Goal: Information Seeking & Learning: Find specific fact

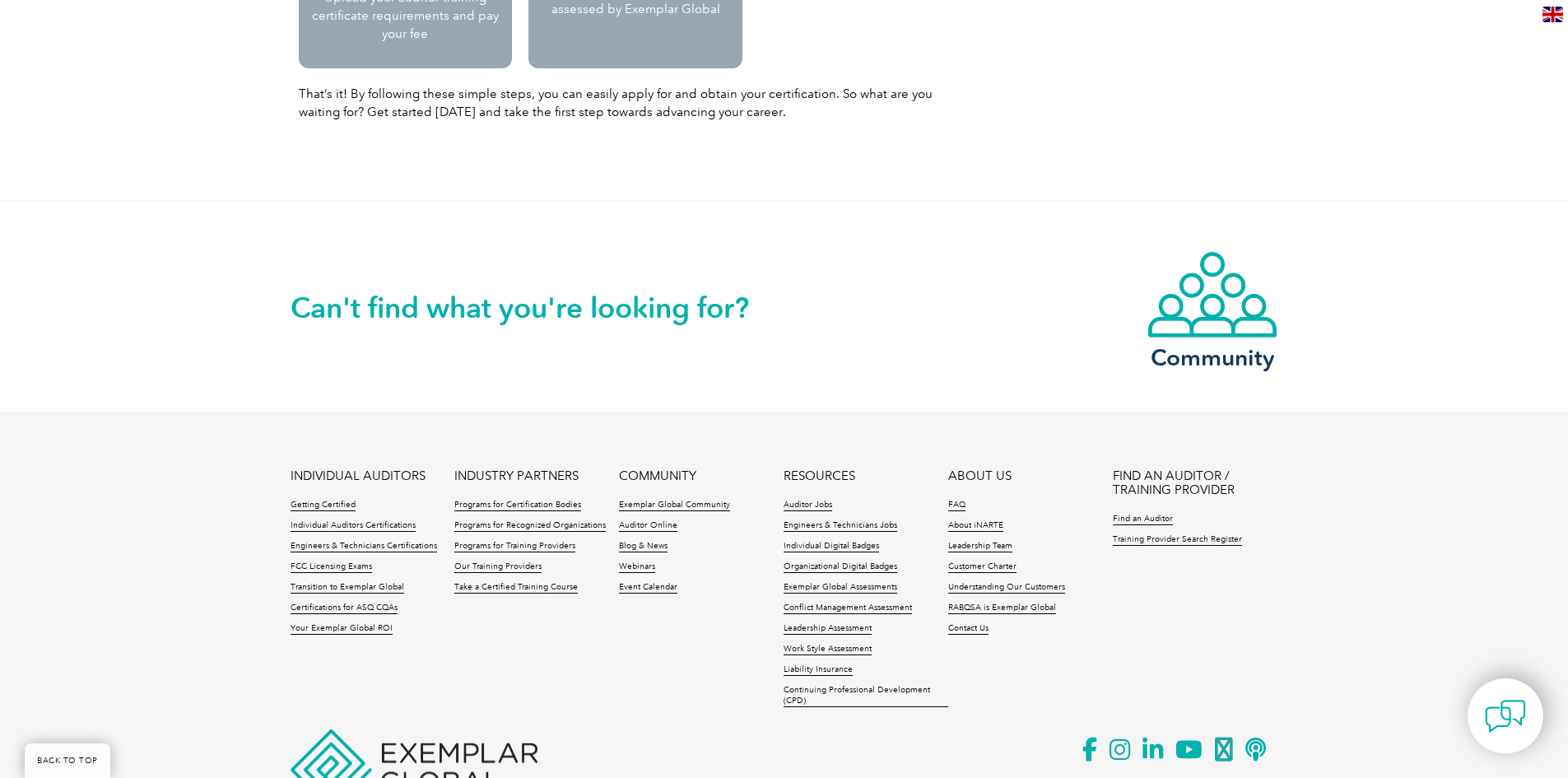
scroll to position [2022, 0]
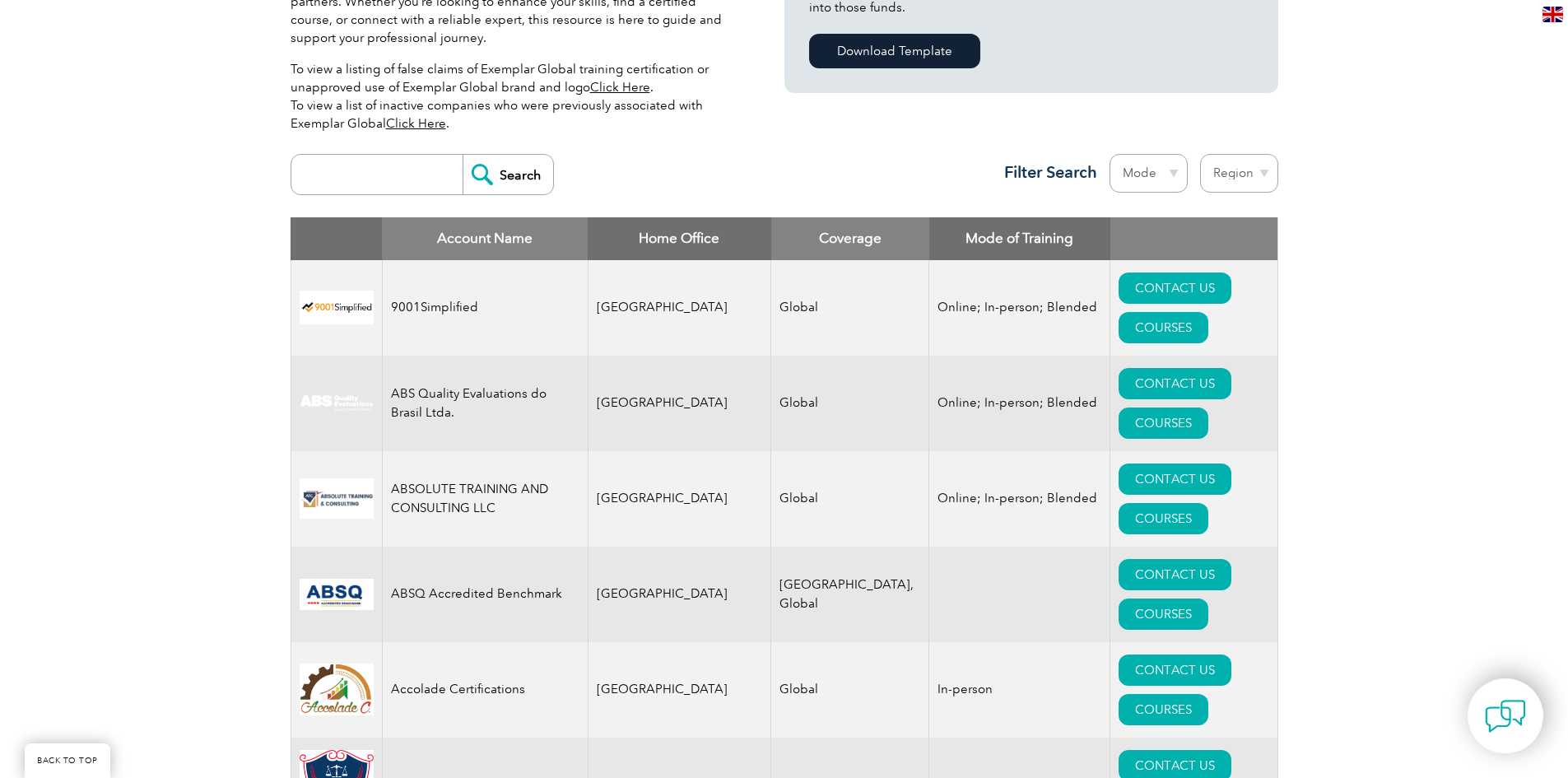
scroll to position [508, 0]
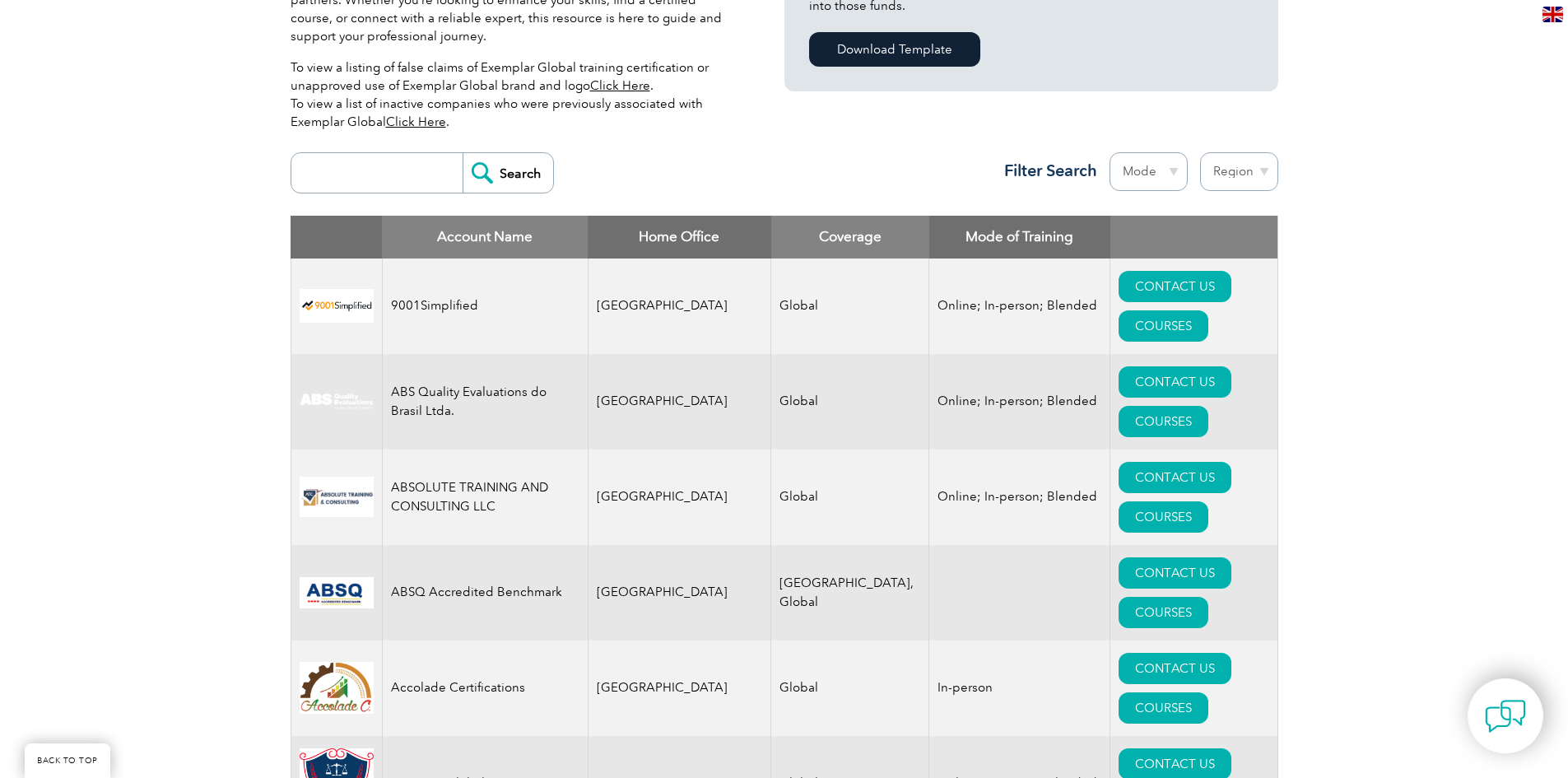
click at [435, 177] on input "search" at bounding box center [381, 173] width 163 height 39
type input "vamah"
click at [511, 172] on input "Search" at bounding box center [507, 173] width 90 height 39
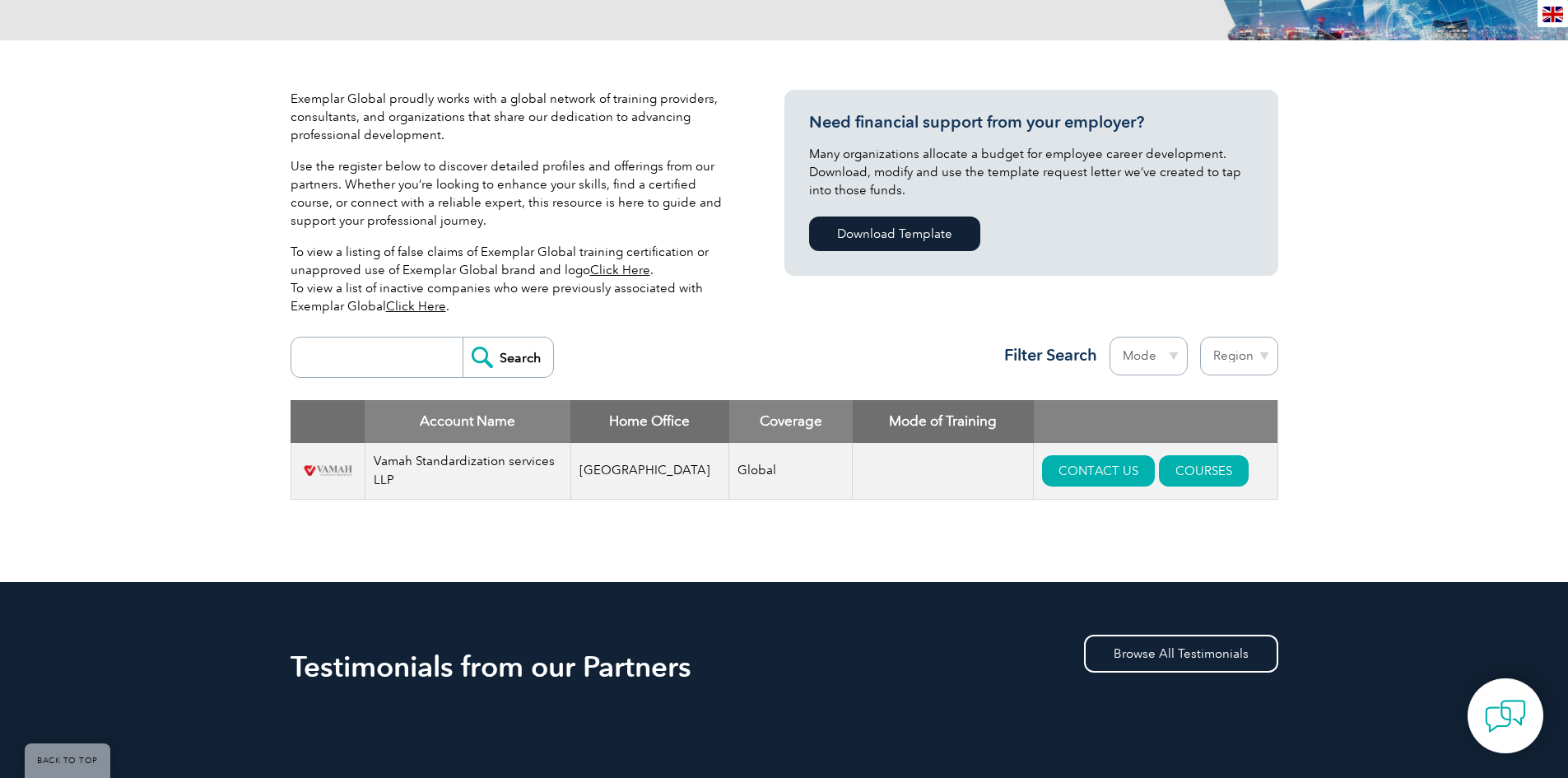
scroll to position [324, 0]
click at [355, 471] on img at bounding box center [327, 469] width 56 height 17
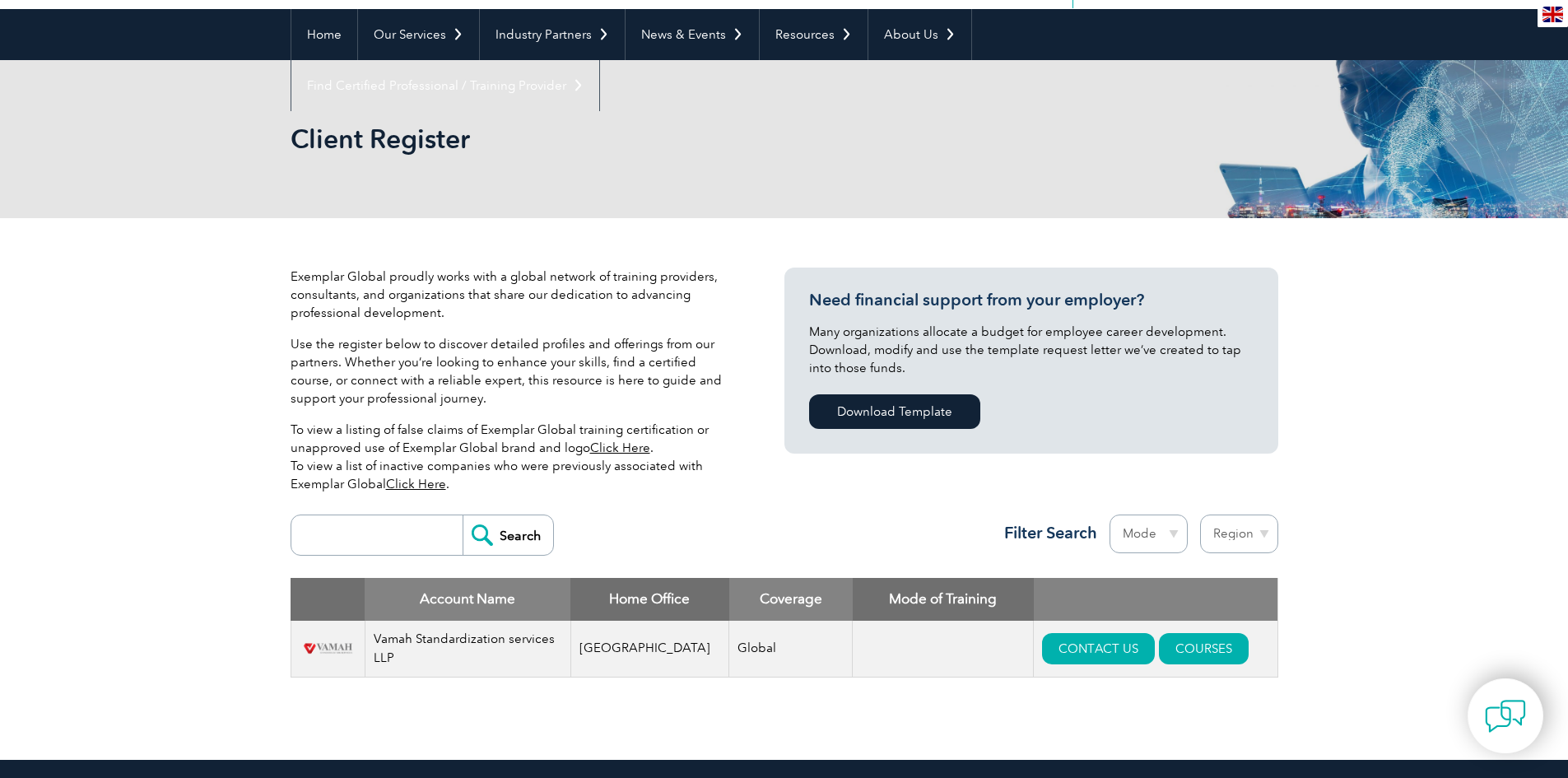
scroll to position [179, 0]
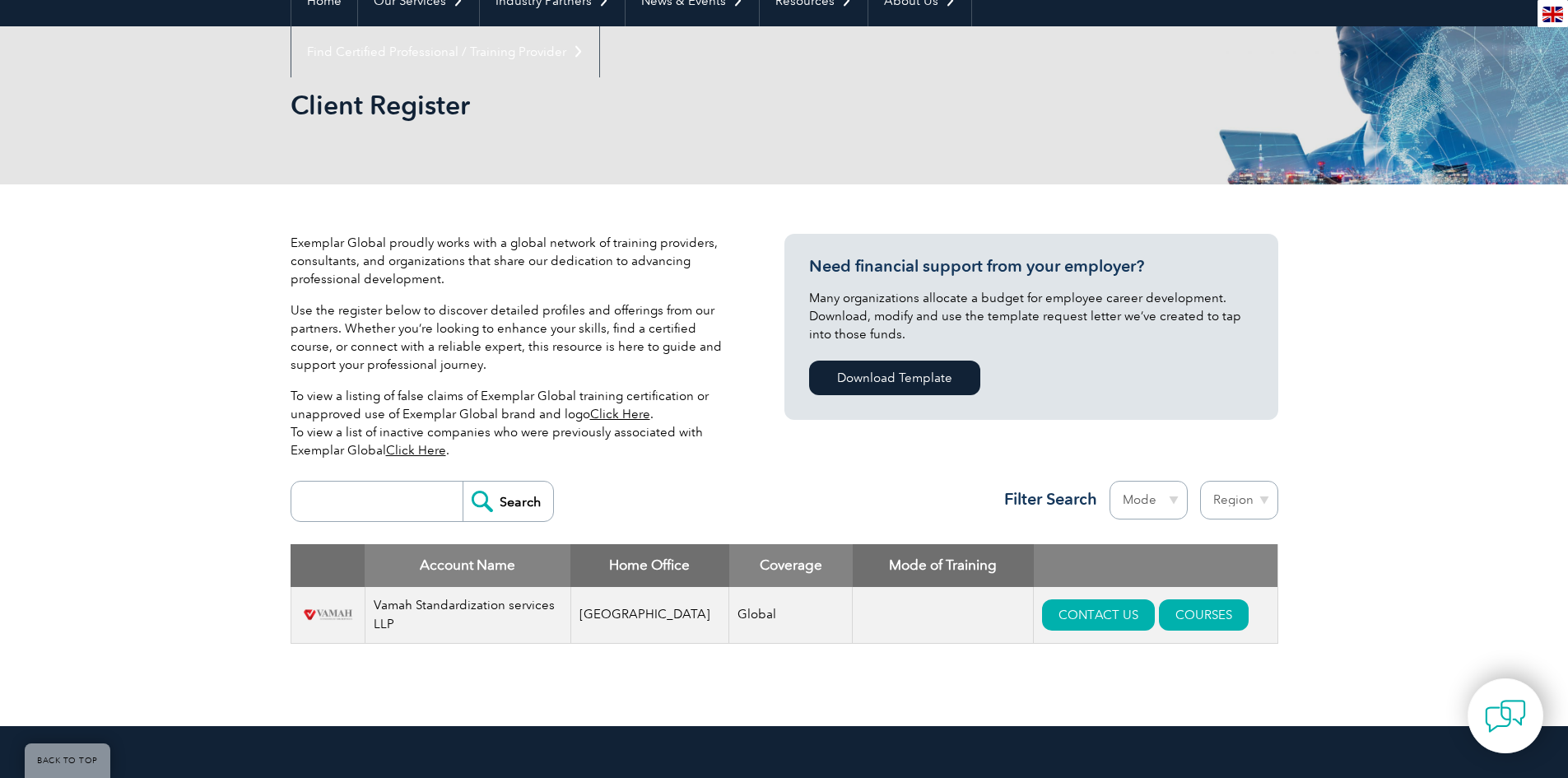
click at [1349, 305] on div "Exemplar Global proudly works with a global network of training providers, cons…" at bounding box center [784, 455] width 1568 height 541
click at [633, 416] on link "Click Here" at bounding box center [620, 414] width 60 height 15
